Goal: Check status: Check status

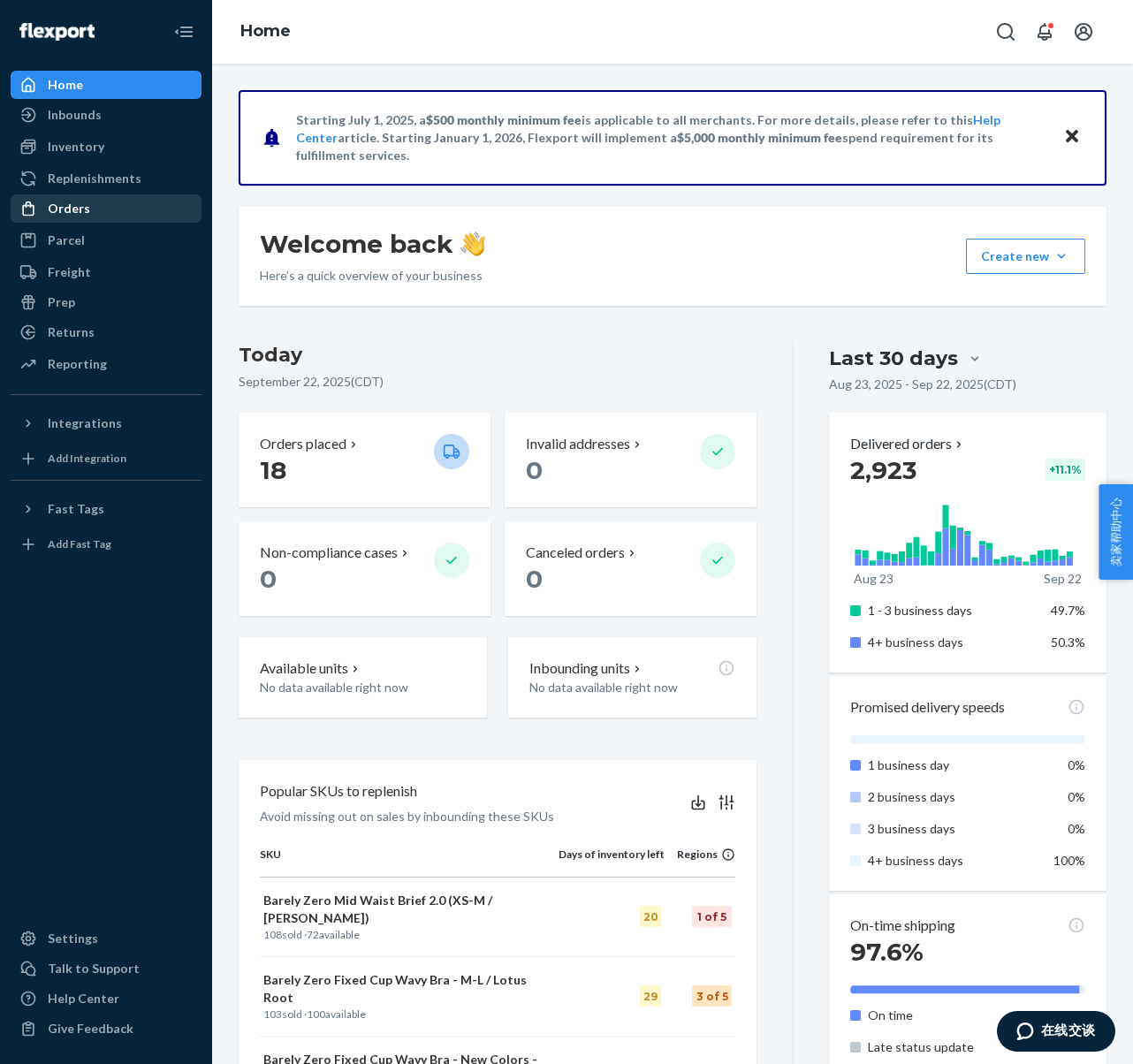
click at [103, 205] on div "Orders" at bounding box center [105, 208] width 187 height 25
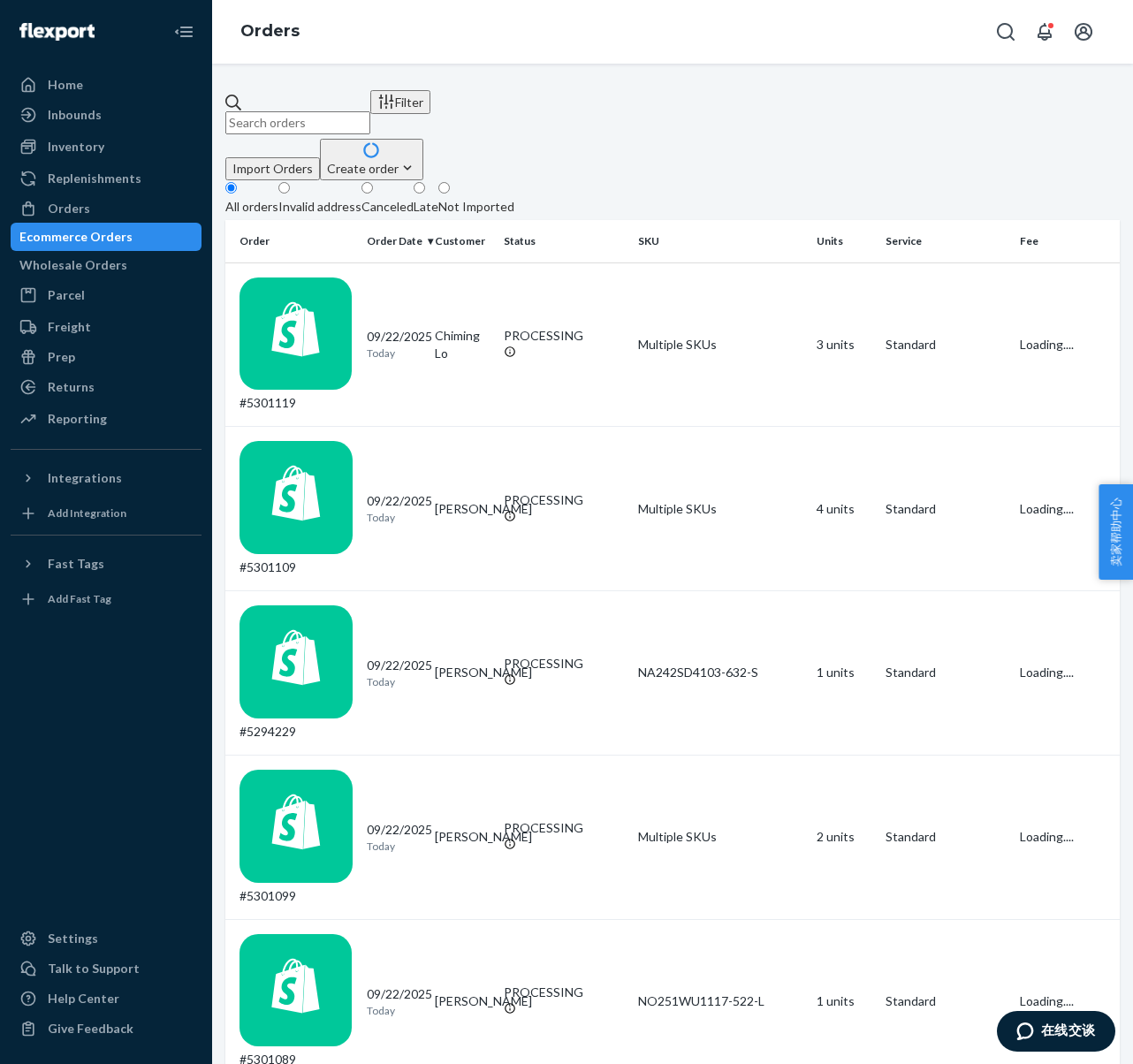
click at [330, 112] on input "text" at bounding box center [297, 122] width 145 height 23
paste input "#5290449"
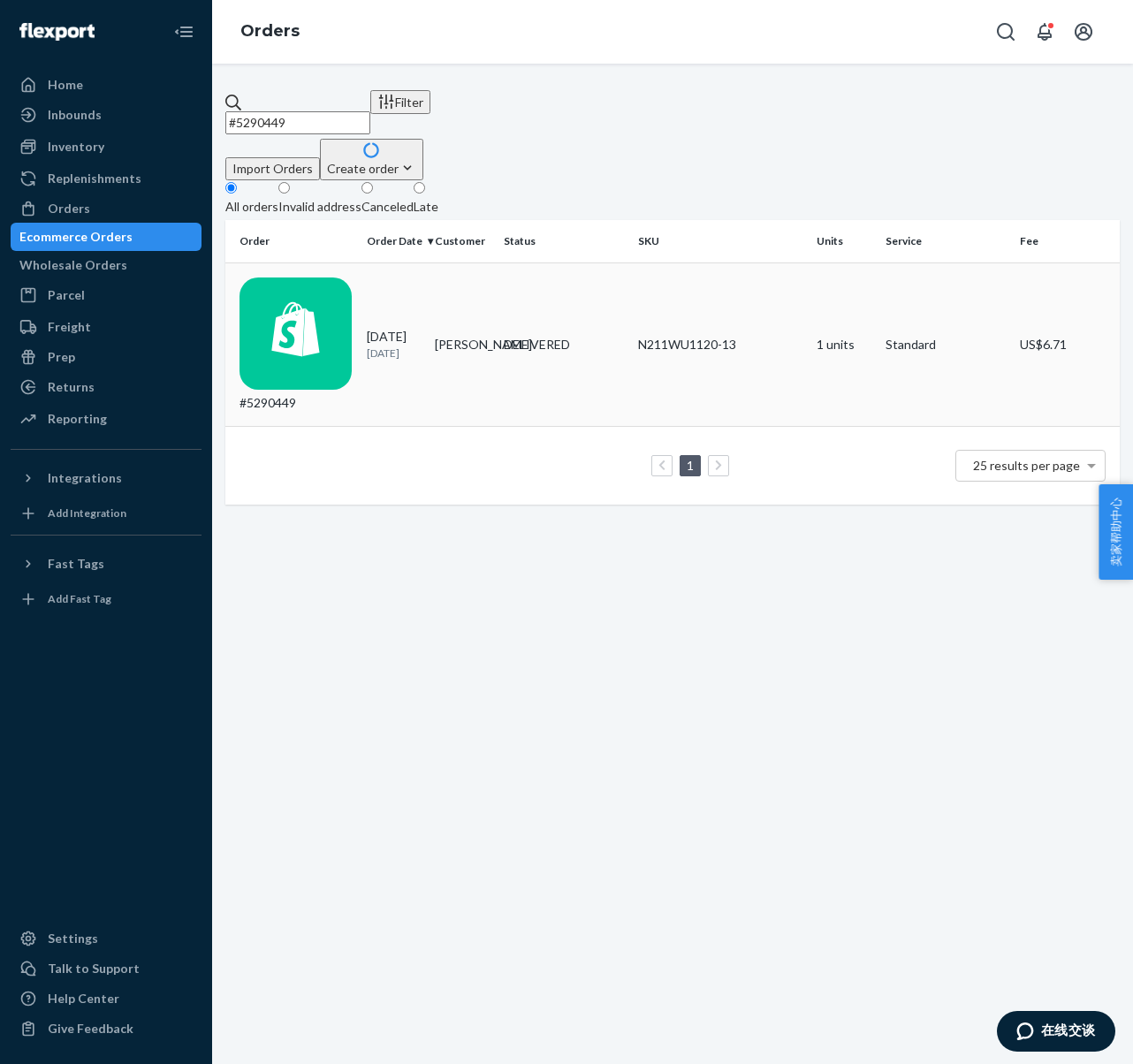
type input "#5290449"
click at [305, 284] on div "#5290449" at bounding box center [296, 345] width 113 height 135
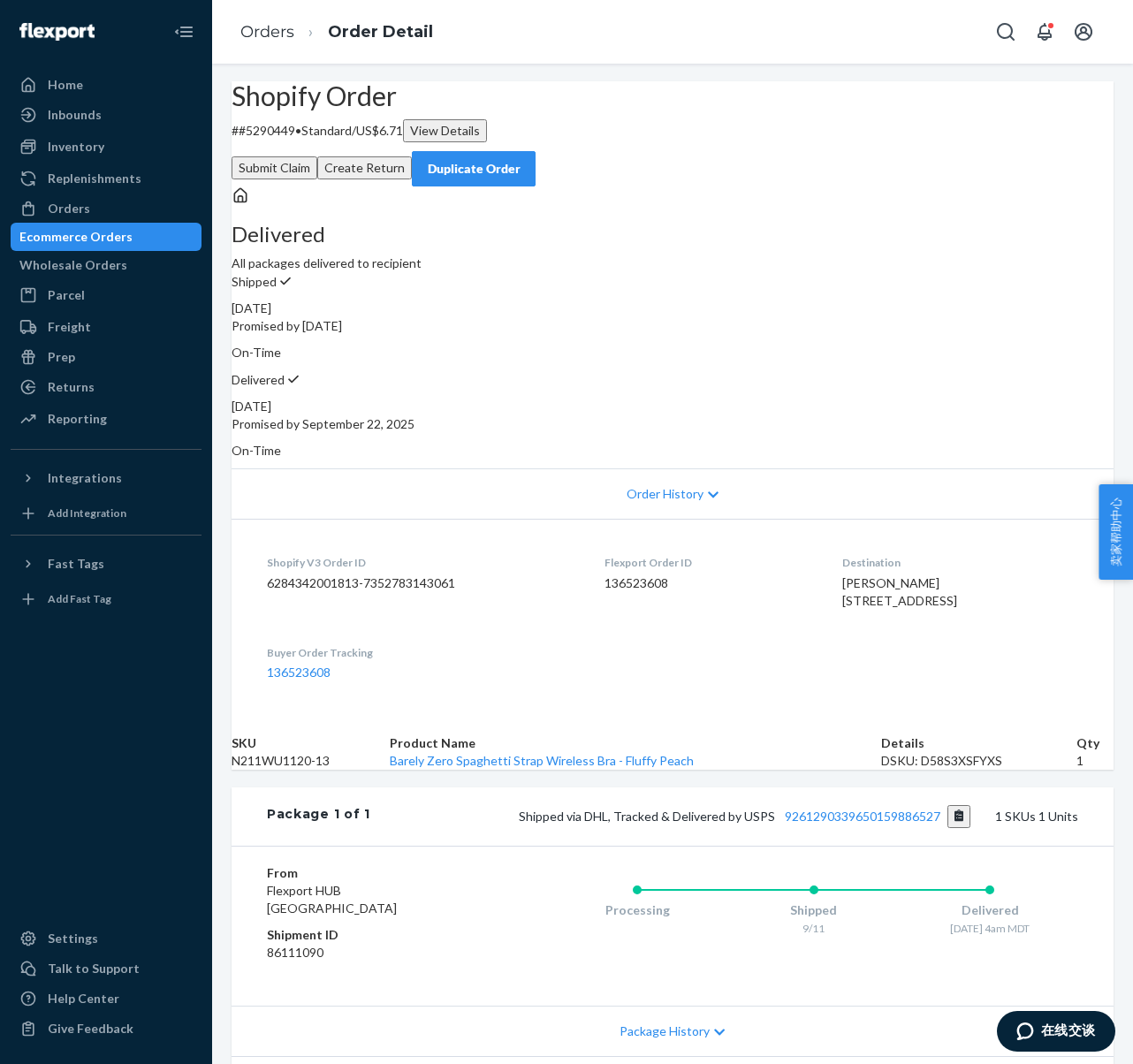
scroll to position [172, 0]
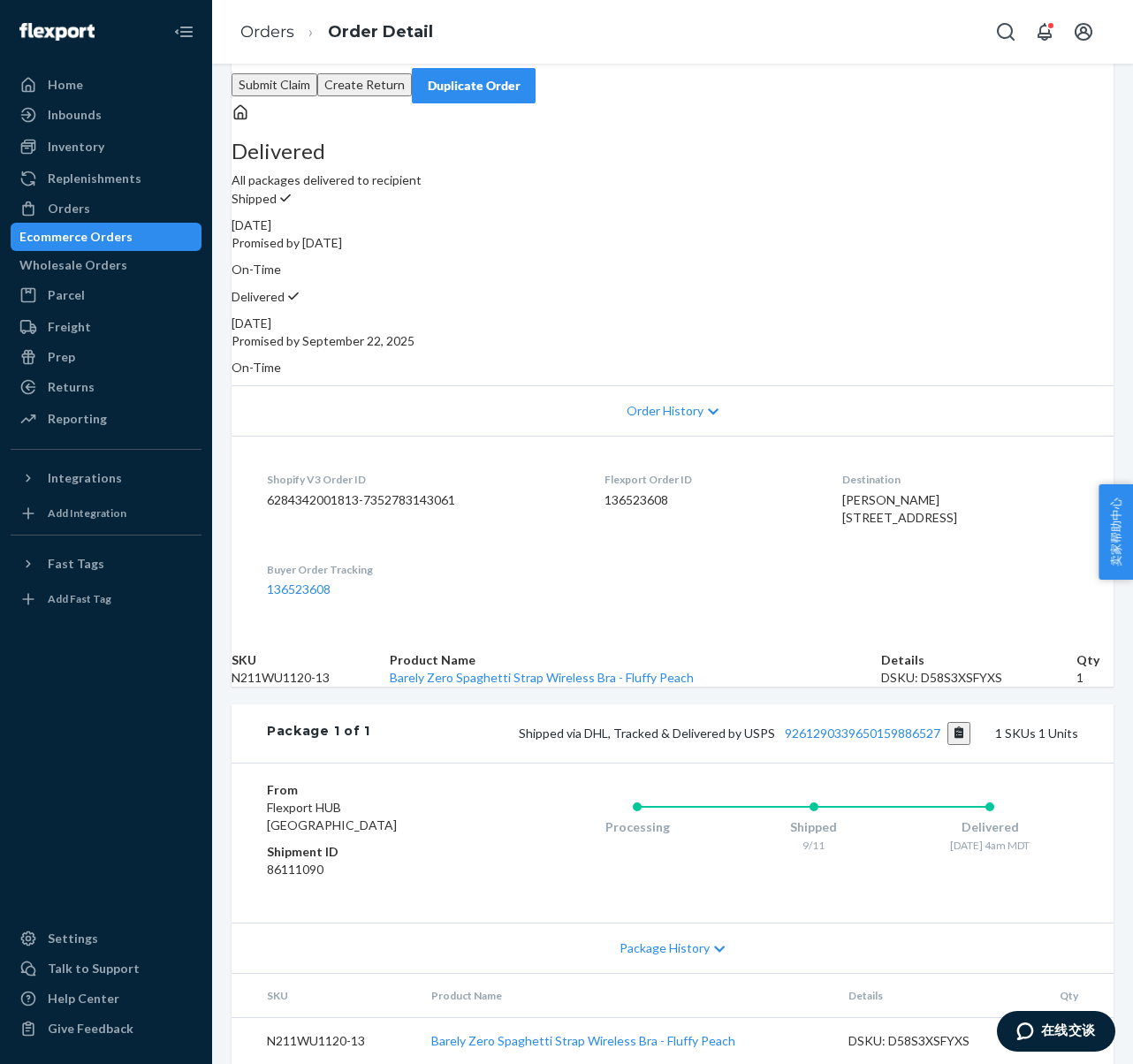
drag, startPoint x: 383, startPoint y: 800, endPoint x: 318, endPoint y: 794, distance: 65.3
click at [261, 800] on div "From Flexport HUB [GEOGRAPHIC_DATA] Shipment ID 86111090 Processing Shipped 9/1…" at bounding box center [672, 842] width 881 height 160
copy span "[GEOGRAPHIC_DATA], [GEOGRAPHIC_DATA]"
click at [82, 214] on div "Orders" at bounding box center [69, 209] width 42 height 18
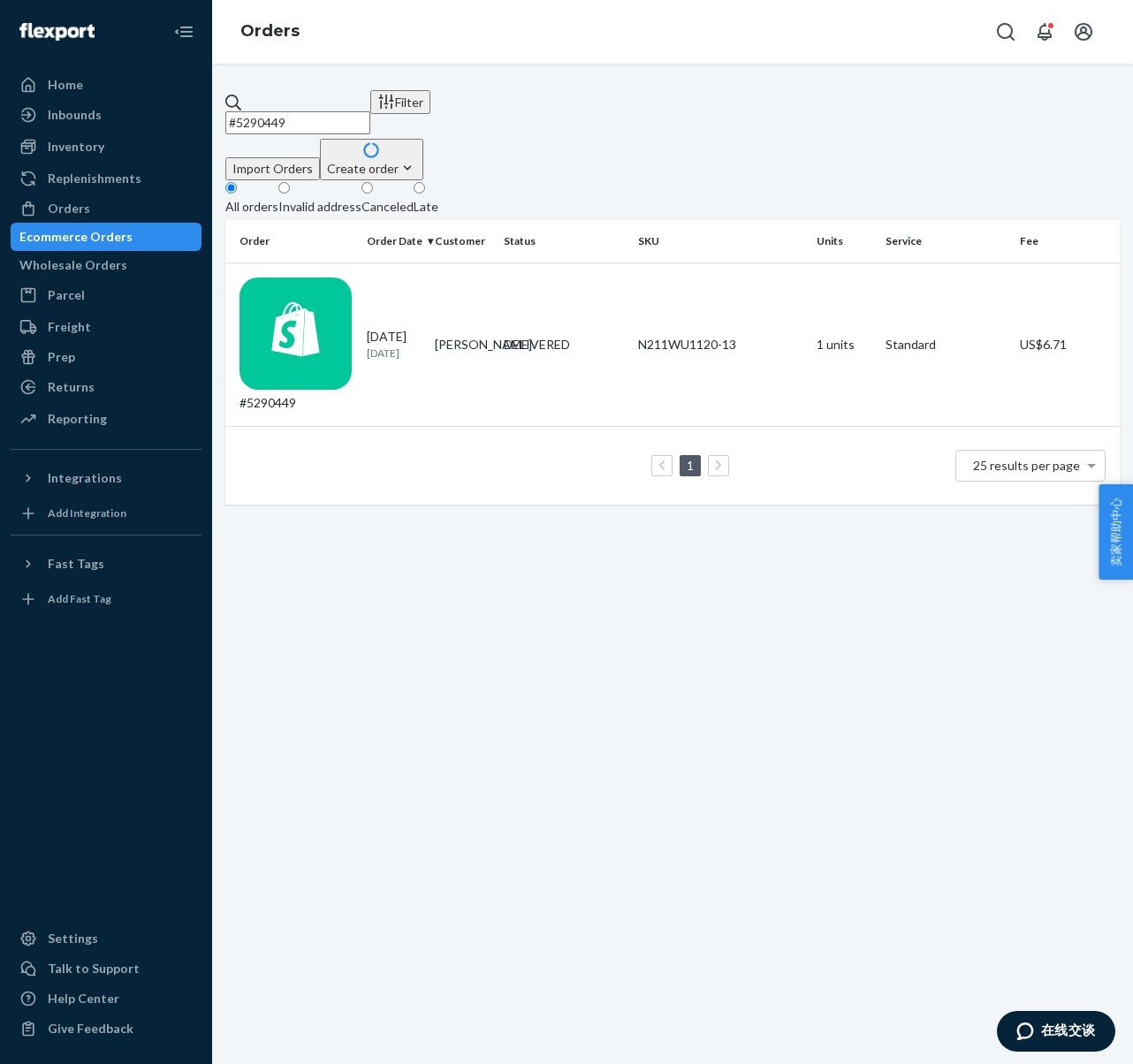
drag, startPoint x: 354, startPoint y: 107, endPoint x: 208, endPoint y: 103, distance: 146.1
click at [208, 103] on div "Home Inbounds Shipping Plans Problems Inventory Products Replenishments Orders …" at bounding box center [566, 532] width 1133 height 1064
paste input "7713"
type input "#5277139"
click at [320, 278] on div "#5277139" at bounding box center [296, 345] width 113 height 135
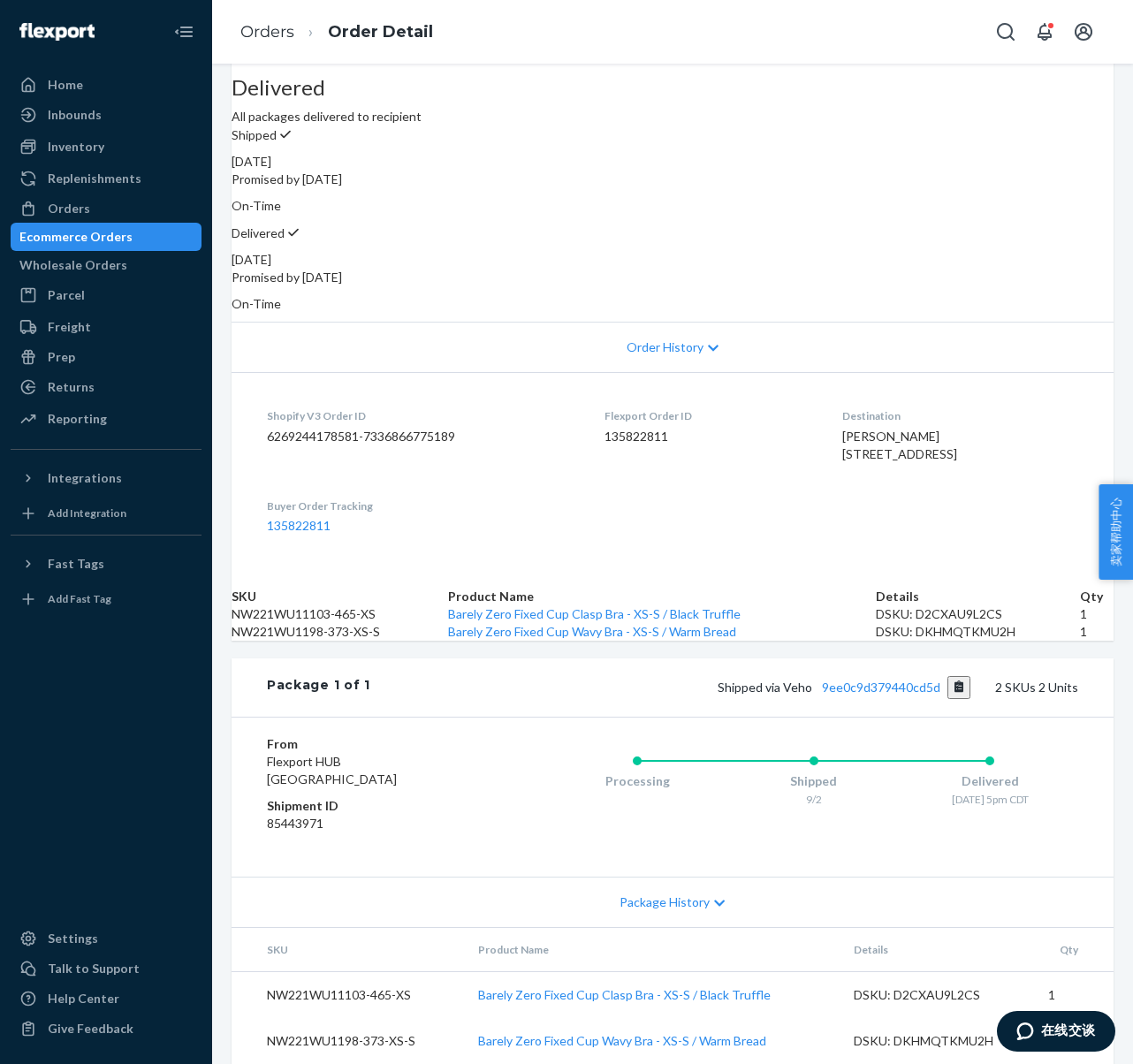
scroll to position [264, 0]
drag, startPoint x: 380, startPoint y: 758, endPoint x: 248, endPoint y: 759, distance: 132.0
click at [248, 759] on div "From Flexport HUB [GEOGRAPHIC_DATA] Shipment ID 85443971 Processing Shipped 9/2…" at bounding box center [672, 796] width 881 height 160
click at [73, 210] on div "Orders" at bounding box center [69, 209] width 42 height 18
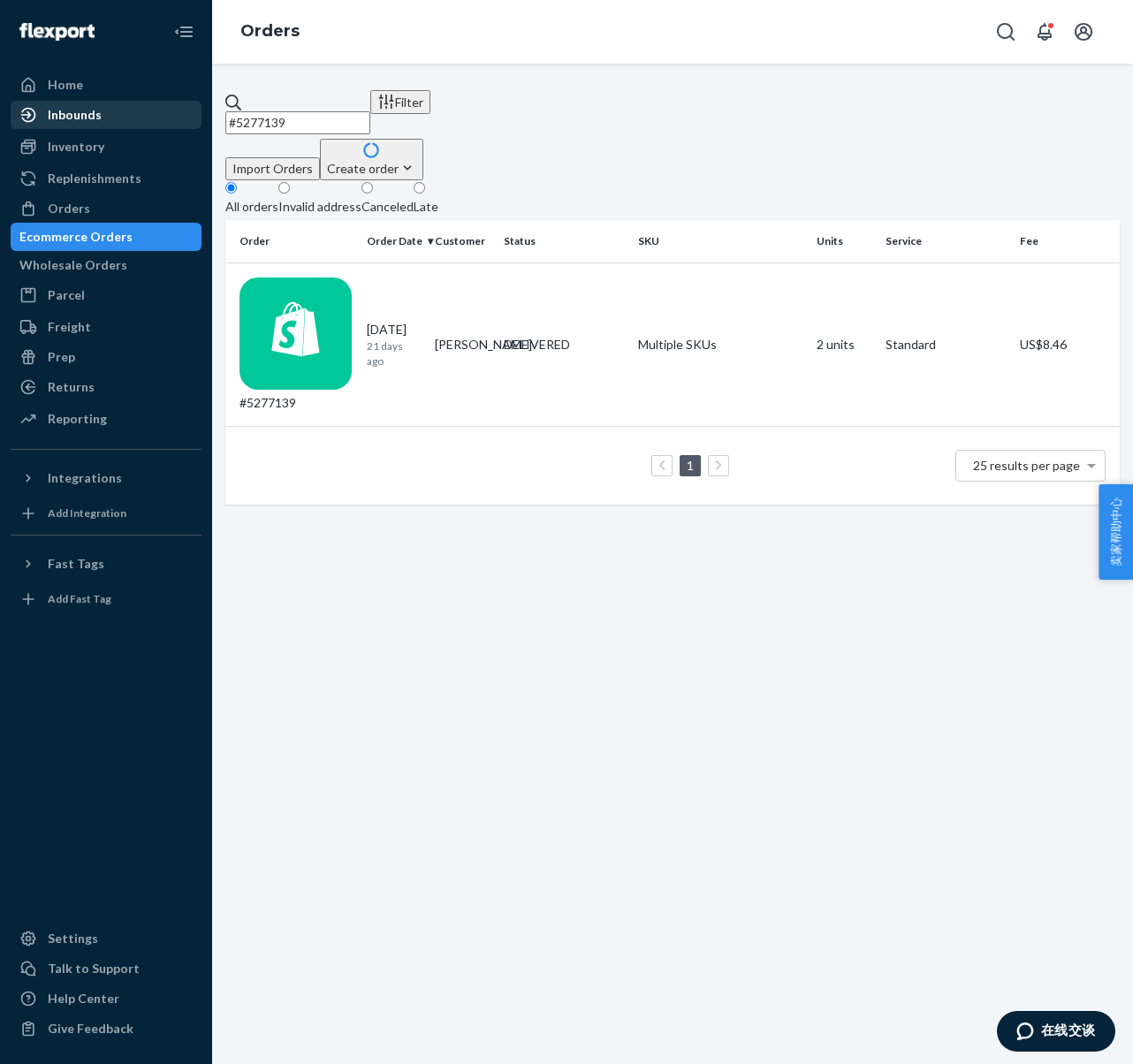
drag, startPoint x: 354, startPoint y: 110, endPoint x: 186, endPoint y: 100, distance: 168.3
click at [181, 99] on div "Home Inbounds Shipping Plans Problems Inventory Products Replenishments Orders …" at bounding box center [566, 532] width 1133 height 1064
drag, startPoint x: 324, startPoint y: 106, endPoint x: 126, endPoint y: 103, distance: 198.0
click at [126, 103] on div "Home Inbounds Shipping Plans Problems Inventory Products Replenishments Orders …" at bounding box center [566, 532] width 1133 height 1064
paste input "328"
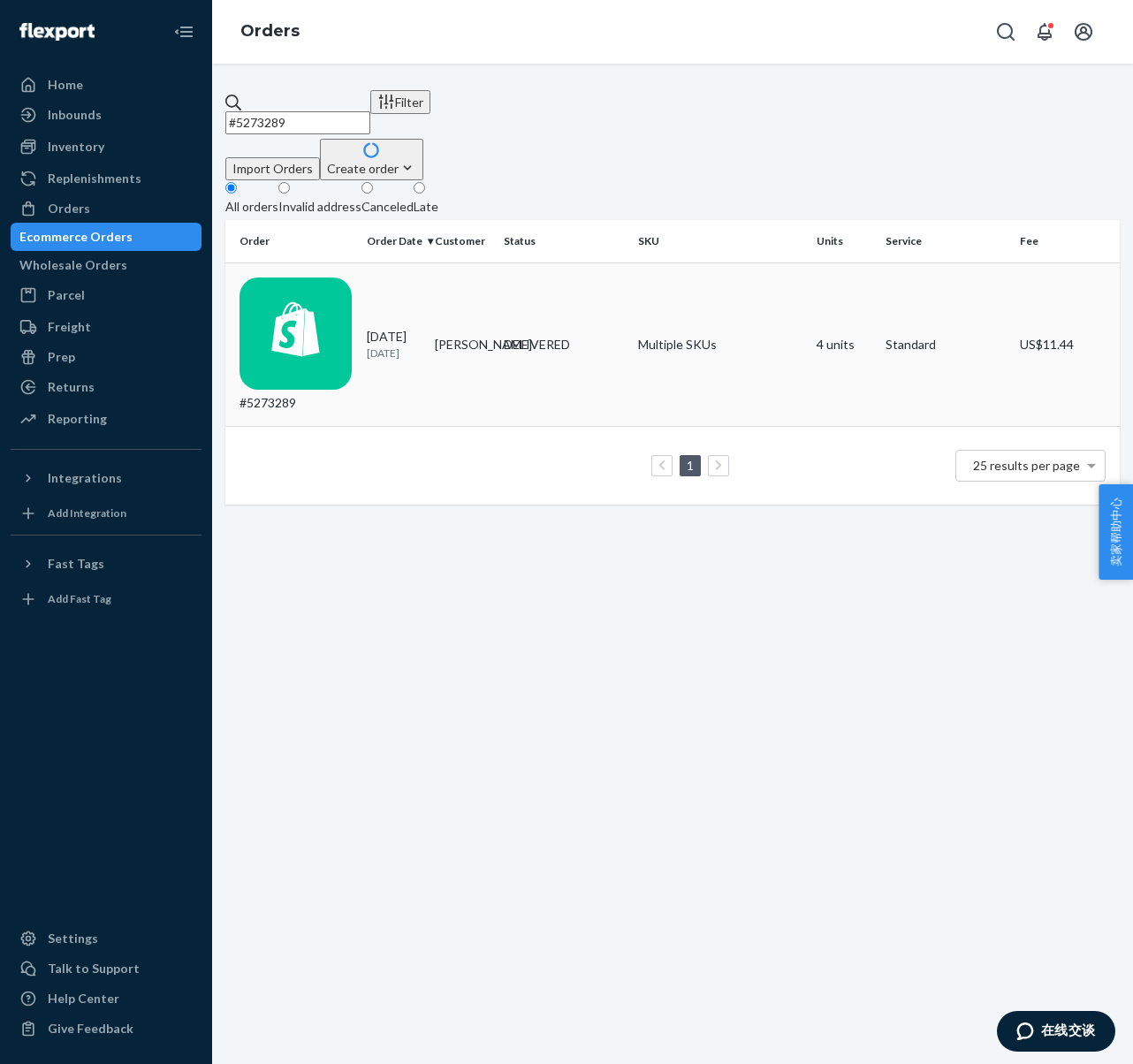
type input "#5273289"
click at [307, 278] on div "#5273289" at bounding box center [296, 345] width 113 height 135
